Goal: Task Accomplishment & Management: Use online tool/utility

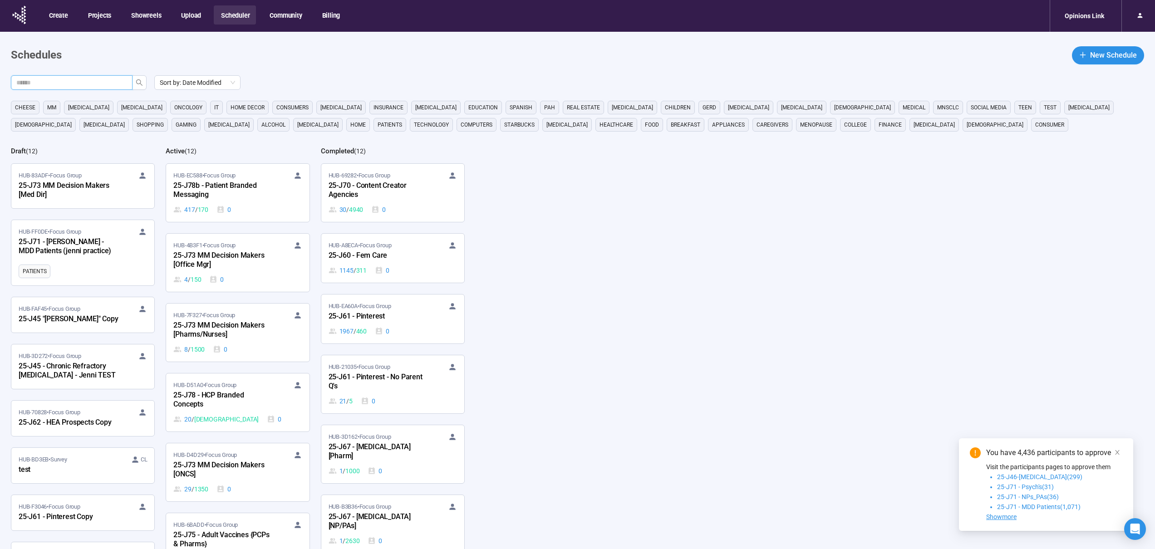
click at [111, 79] on input "text" at bounding box center [67, 83] width 103 height 10
type input "***"
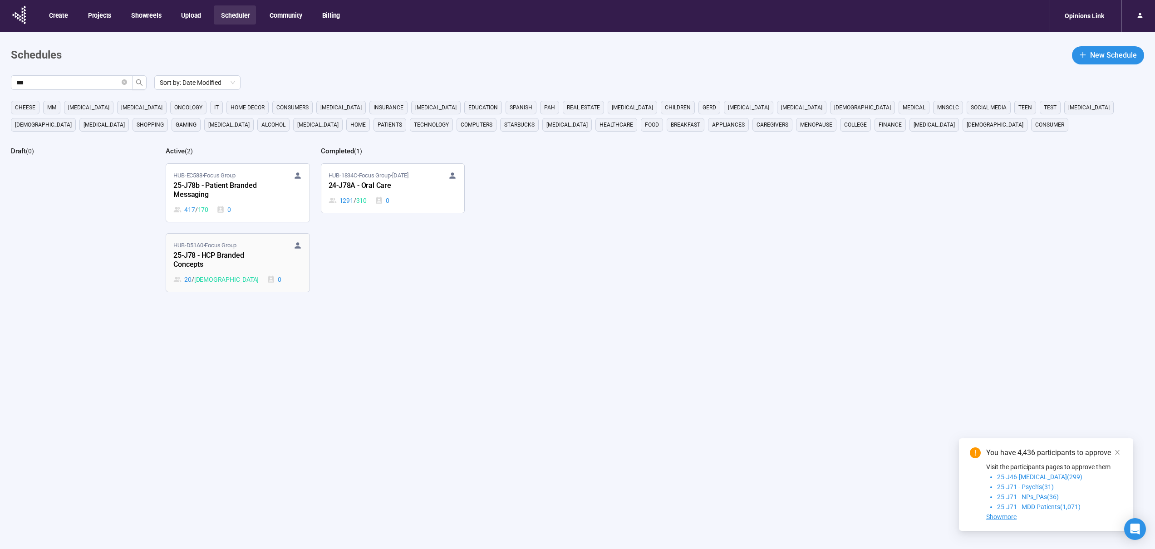
click at [197, 260] on div "25-J78 - HCP Branded Concepts" at bounding box center [223, 260] width 100 height 21
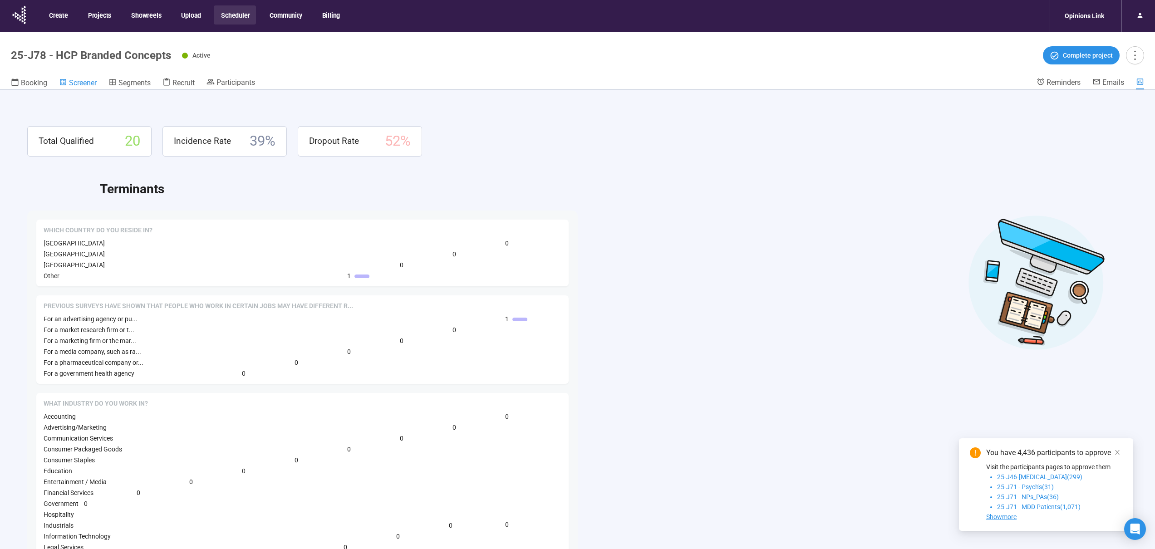
click at [75, 84] on span "Screener" at bounding box center [83, 83] width 28 height 9
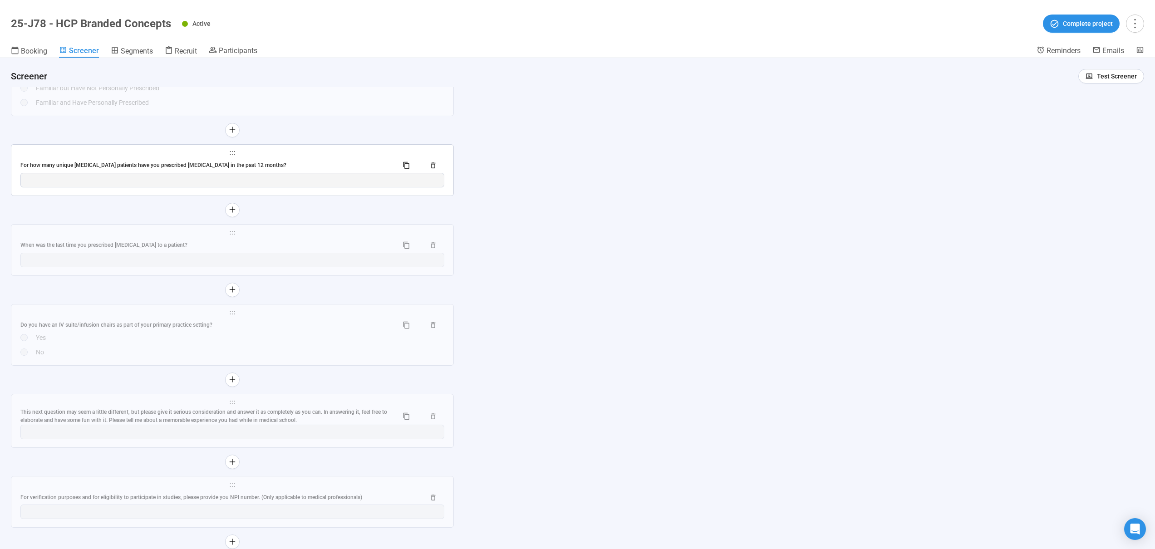
scroll to position [6056, 0]
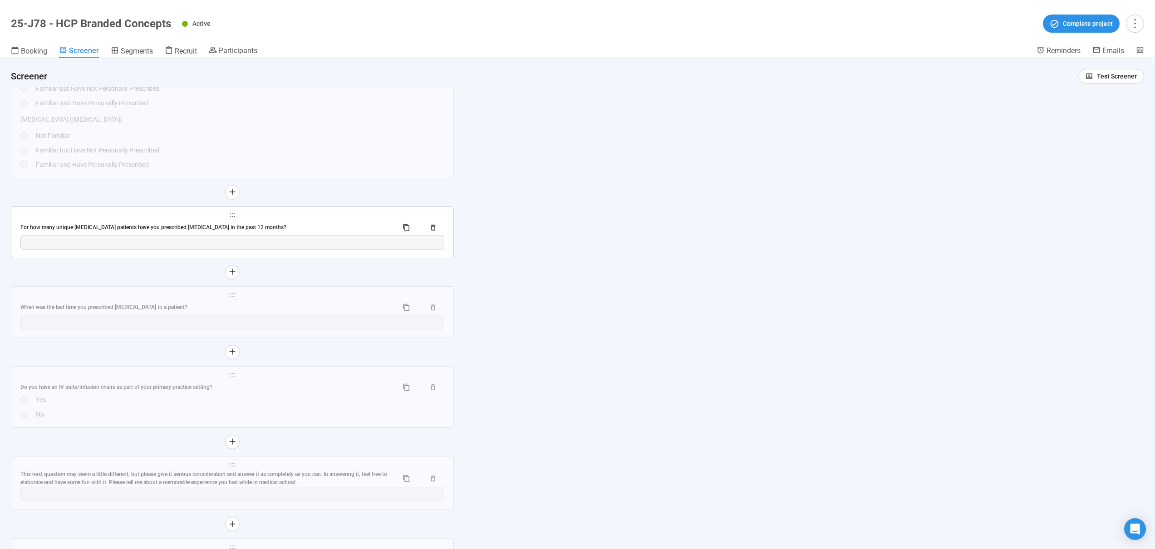
click at [151, 226] on div "For how many unique [MEDICAL_DATA] patients have you prescribed [MEDICAL_DATA] …" at bounding box center [205, 227] width 370 height 9
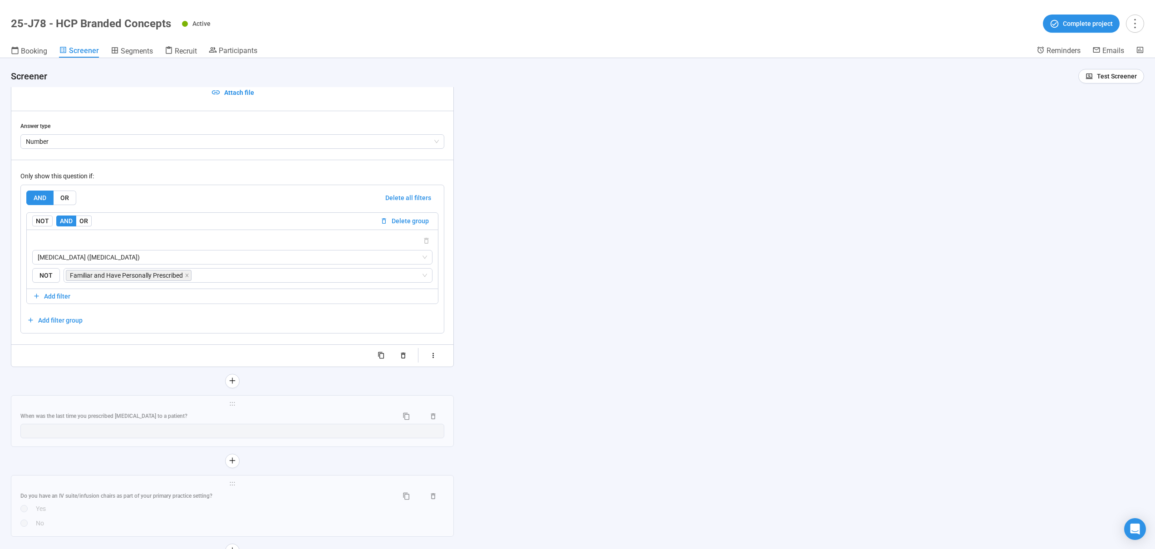
scroll to position [6114, 0]
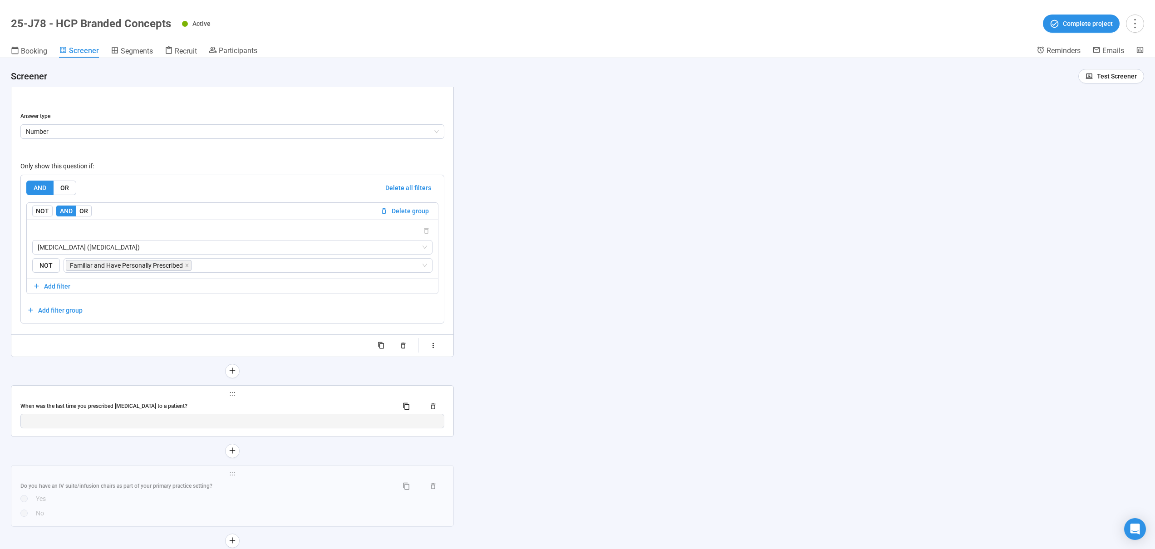
click at [209, 401] on div "When was the last time you prescribed [MEDICAL_DATA] to a patient?" at bounding box center [232, 406] width 424 height 15
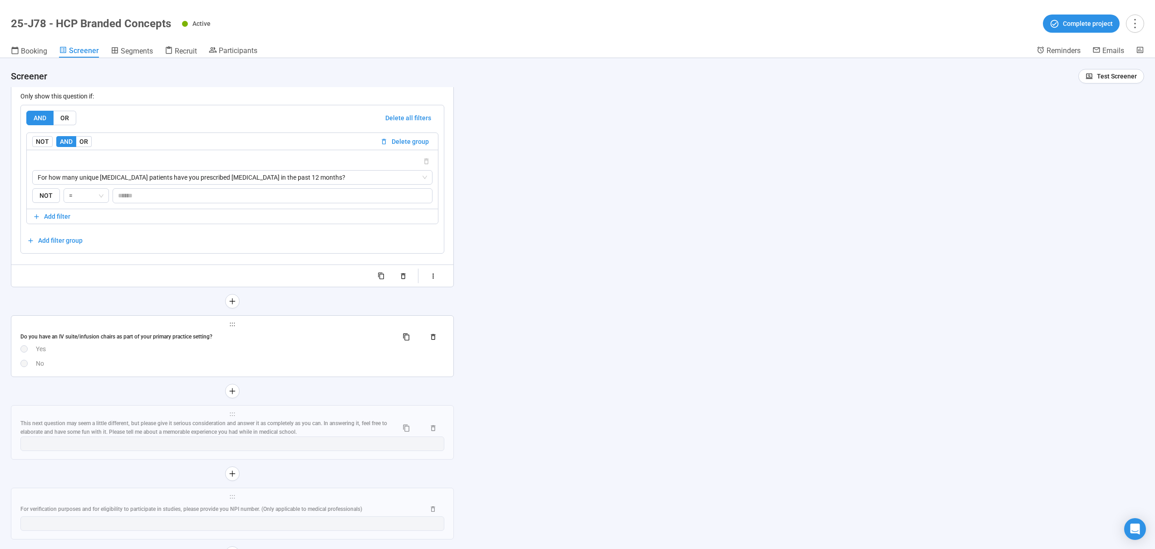
scroll to position [6325, 0]
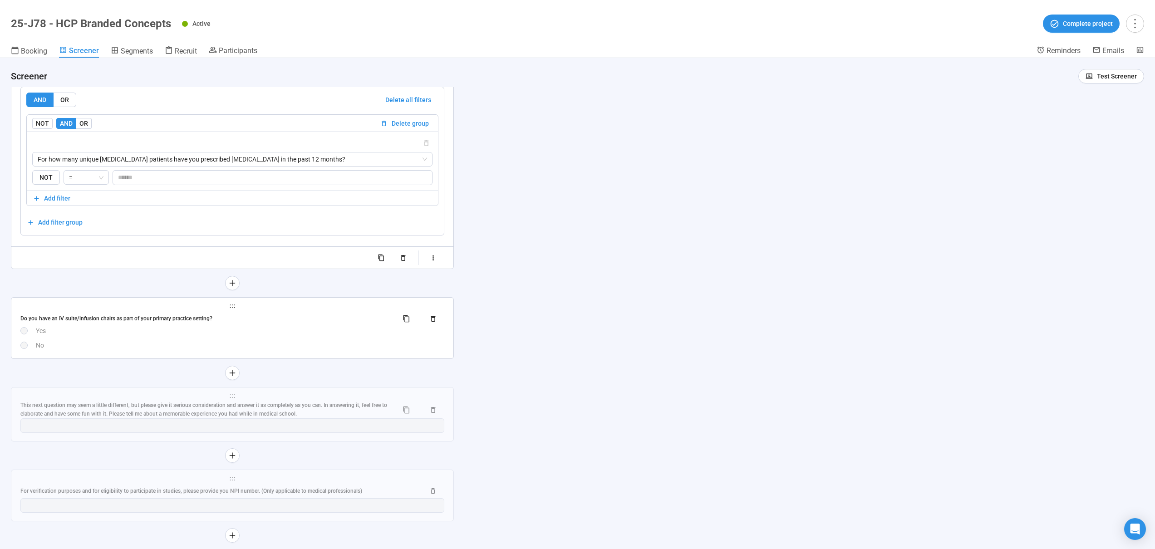
click at [234, 340] on div "Do you have an IV suite/infusion chairs as part of your primary practice settin…" at bounding box center [232, 330] width 424 height 39
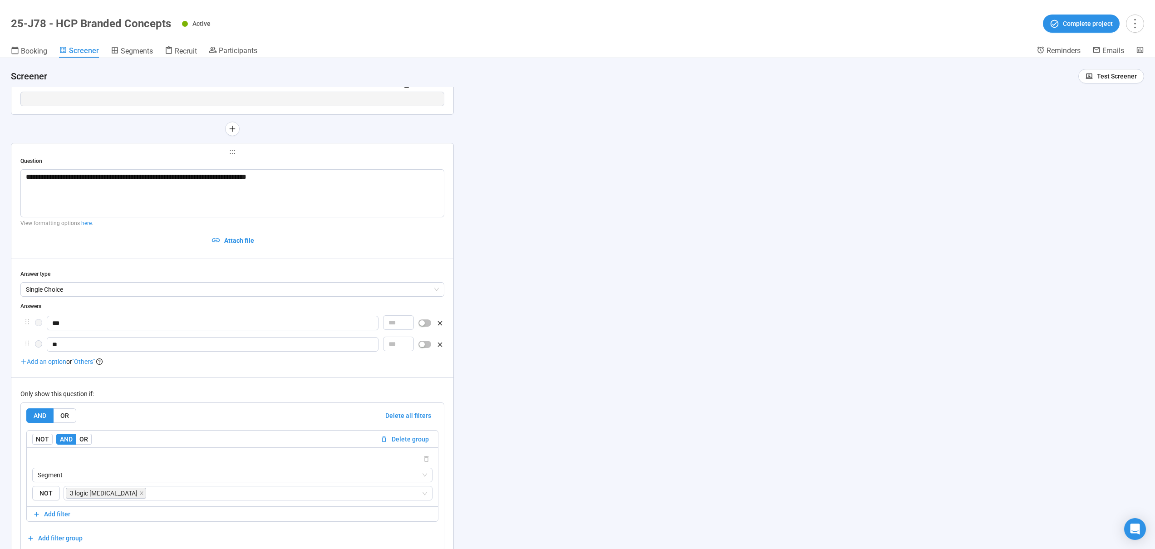
scroll to position [6106, 0]
